Goal: Task Accomplishment & Management: Manage account settings

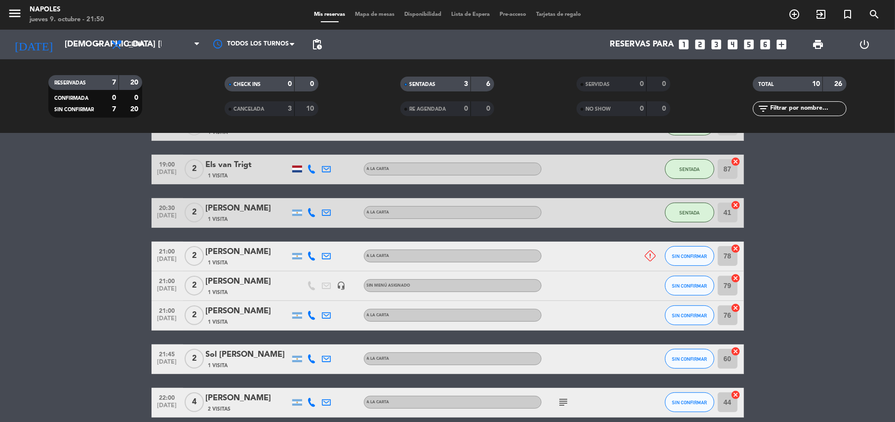
scroll to position [21, 0]
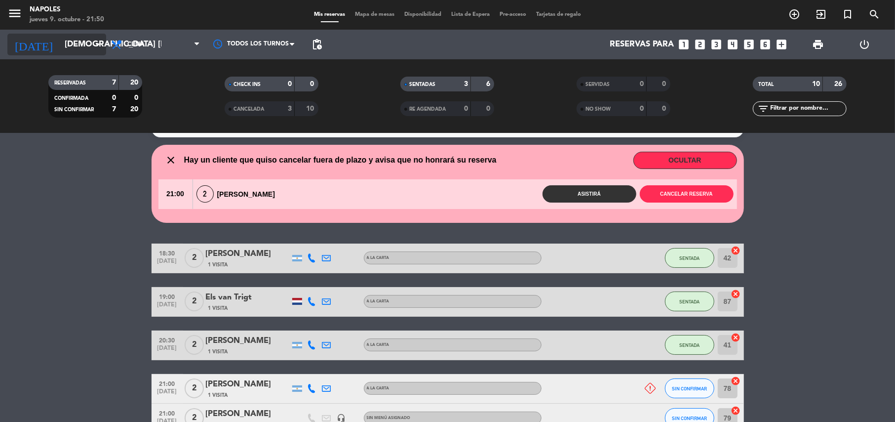
click at [79, 46] on input "[DEMOGRAPHIC_DATA] [DATE]" at bounding box center [113, 44] width 107 height 19
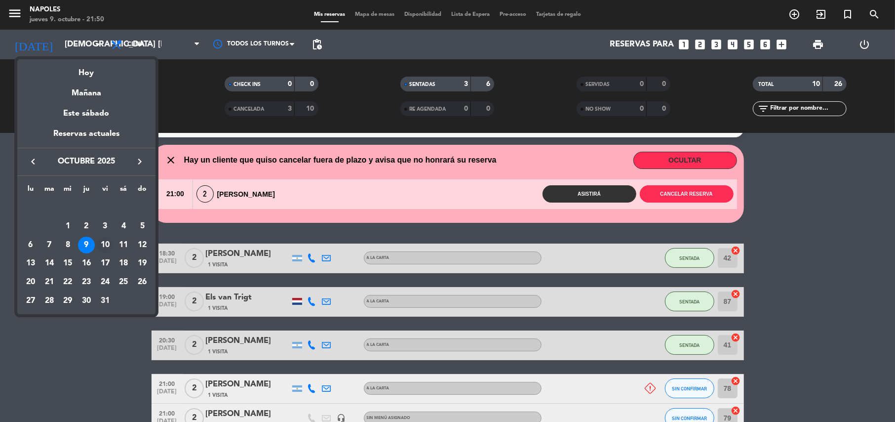
click at [104, 246] on div "10" at bounding box center [105, 245] width 17 height 17
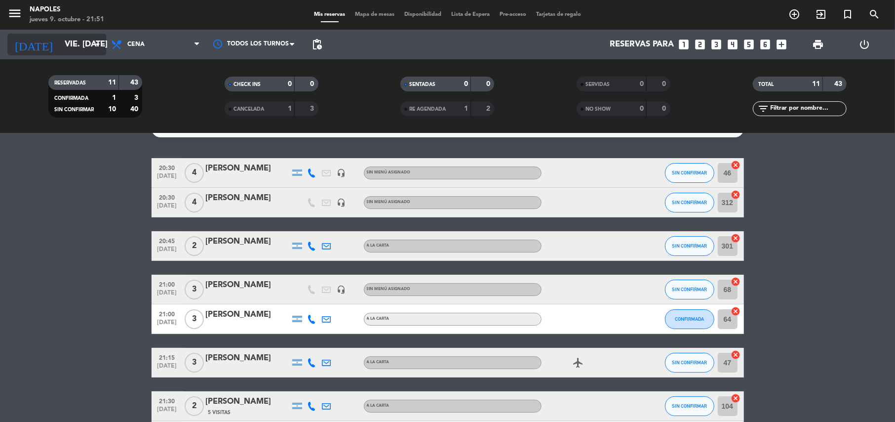
click at [97, 44] on icon "arrow_drop_down" at bounding box center [98, 45] width 12 height 12
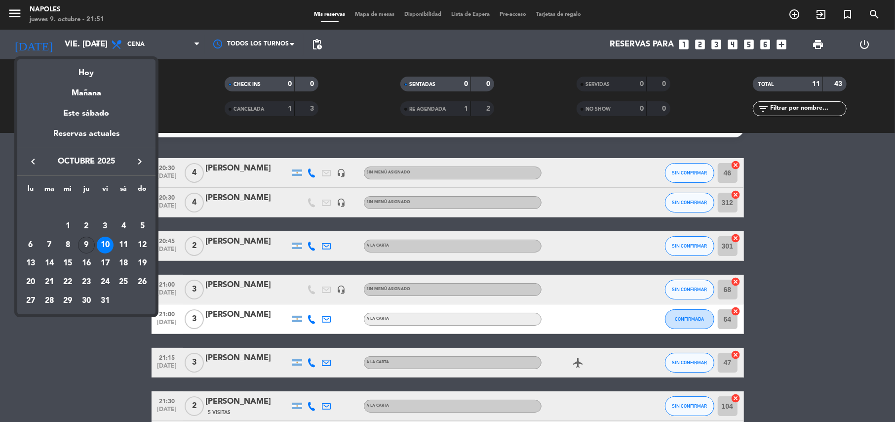
click at [90, 244] on div "9" at bounding box center [86, 245] width 17 height 17
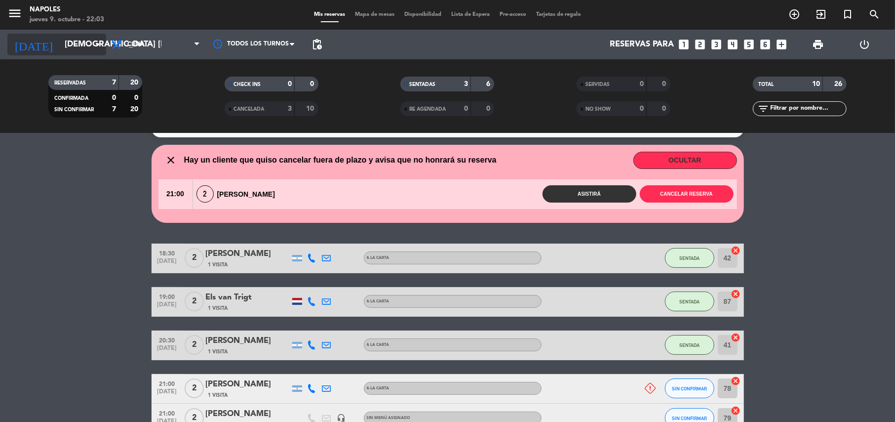
click at [83, 42] on input "[DEMOGRAPHIC_DATA] [DATE]" at bounding box center [113, 44] width 107 height 19
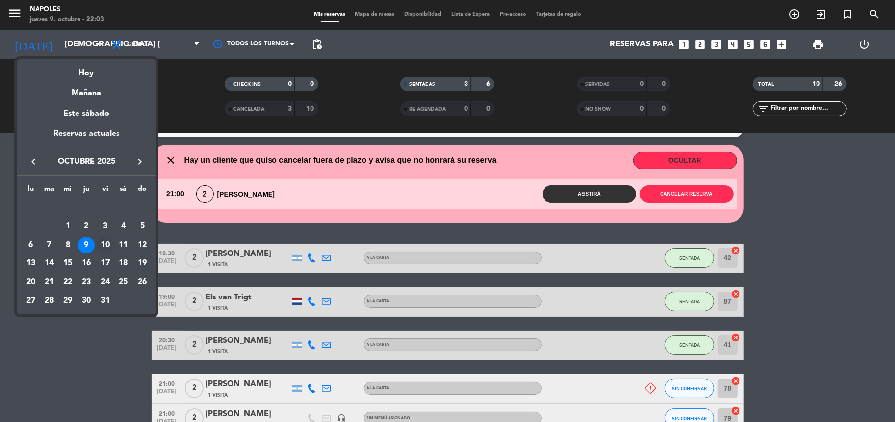
click at [107, 242] on div "10" at bounding box center [105, 245] width 17 height 17
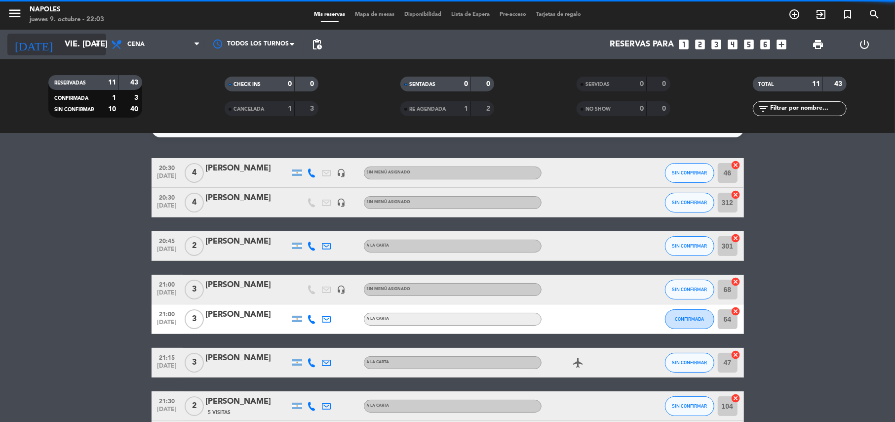
click at [68, 41] on input "vie. [DATE]" at bounding box center [113, 44] width 107 height 19
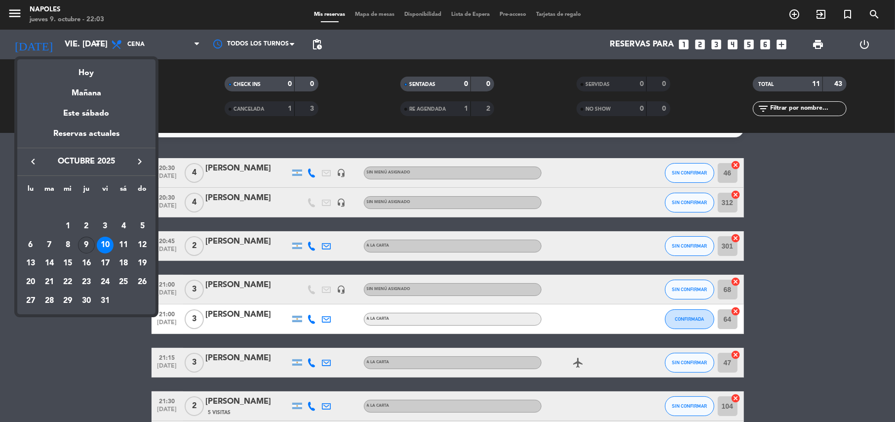
click at [85, 247] on div "9" at bounding box center [86, 245] width 17 height 17
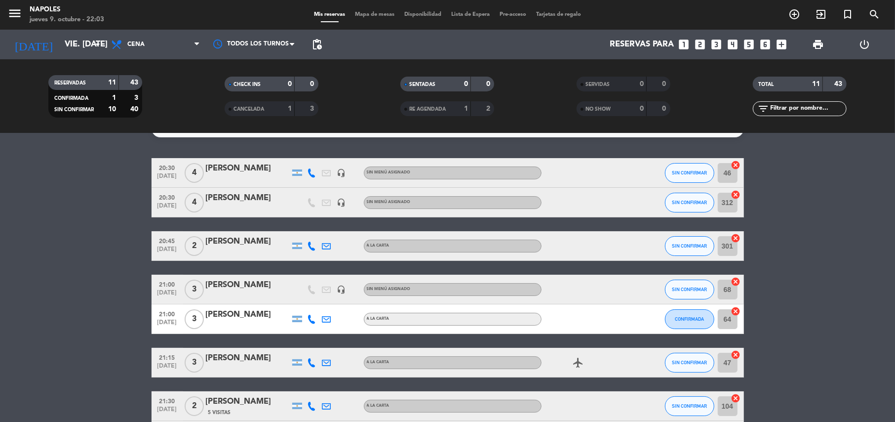
type input "[DEMOGRAPHIC_DATA] [DATE]"
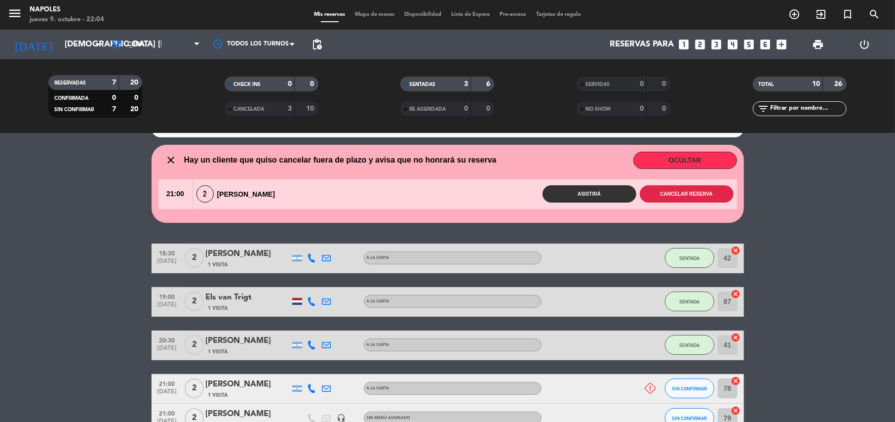
click at [706, 196] on button "Cancelar reserva" at bounding box center [687, 193] width 94 height 17
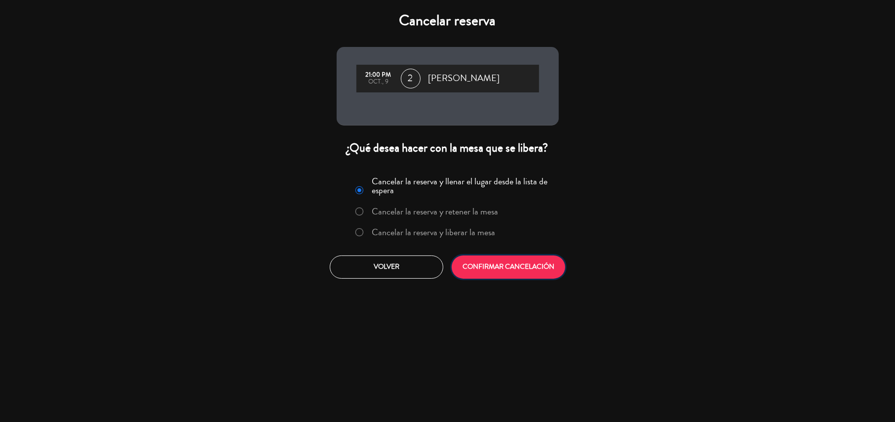
click at [509, 275] on button "CONFIRMAR CANCELACIÓN" at bounding box center [509, 266] width 114 height 23
